Goal: Information Seeking & Learning: Find specific page/section

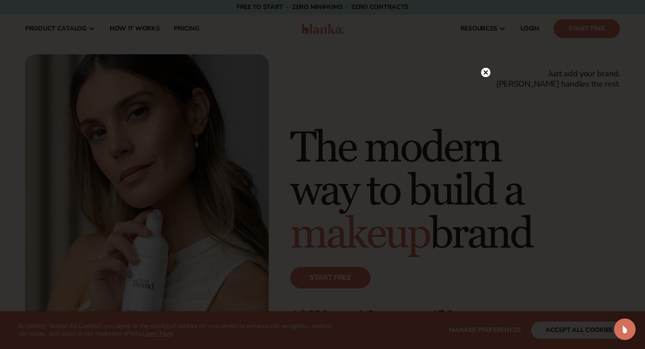
click at [486, 73] on icon at bounding box center [486, 72] width 4 height 4
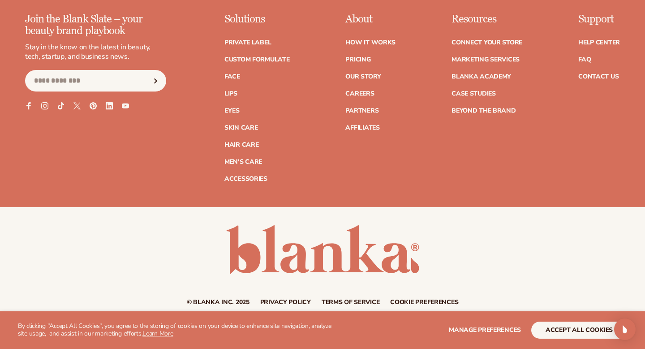
scroll to position [3591, 0]
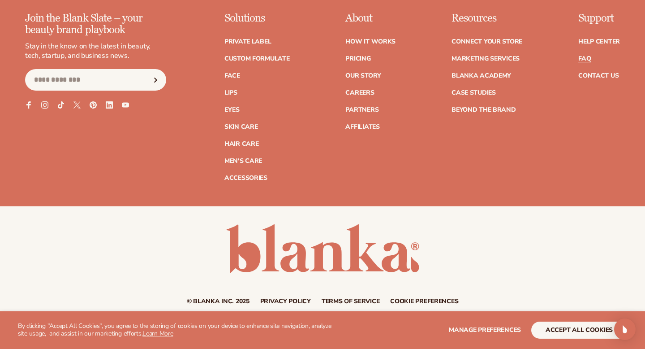
click at [582, 56] on link "FAQ" at bounding box center [585, 59] width 13 height 6
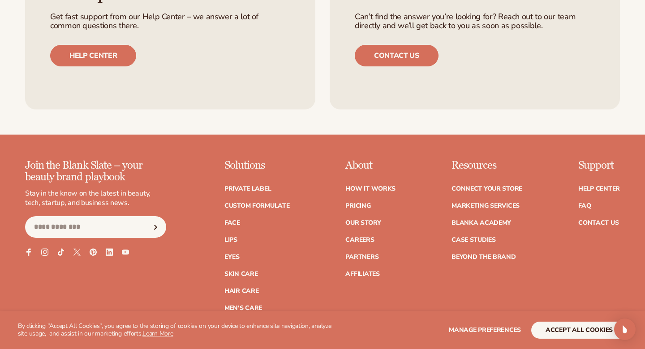
scroll to position [3591, 0]
